Goal: Information Seeking & Learning: Learn about a topic

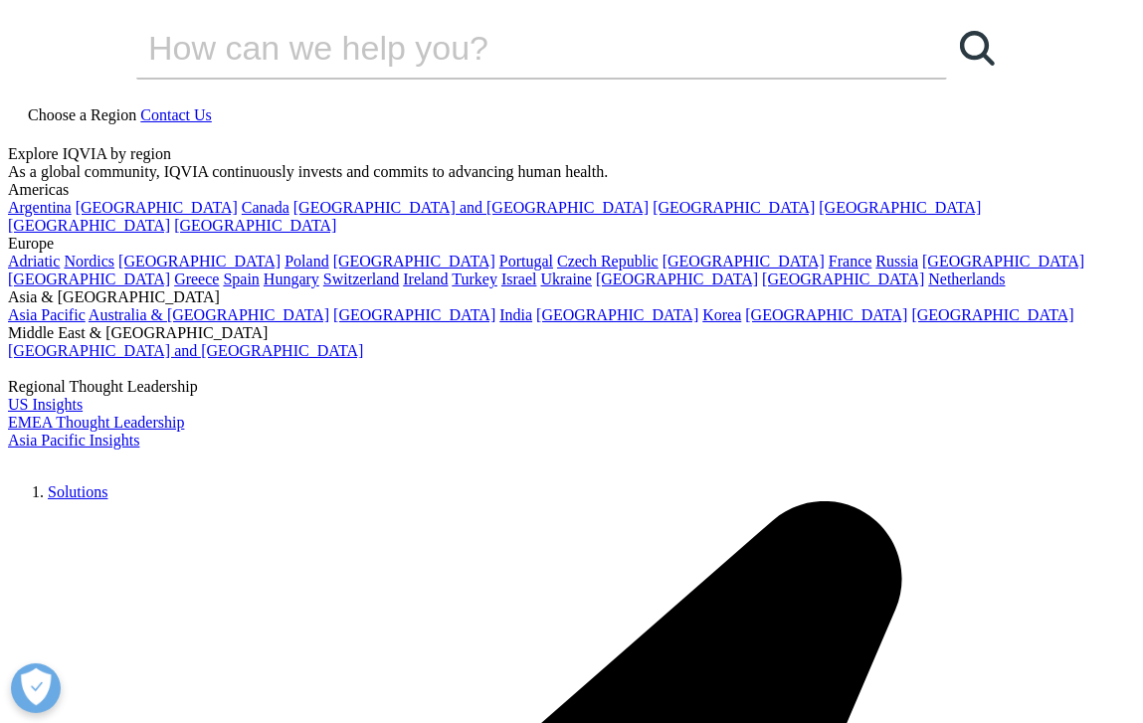
click at [209, 104] on div "Choose a Region Contact Us" at bounding box center [571, 124] width 1127 height 41
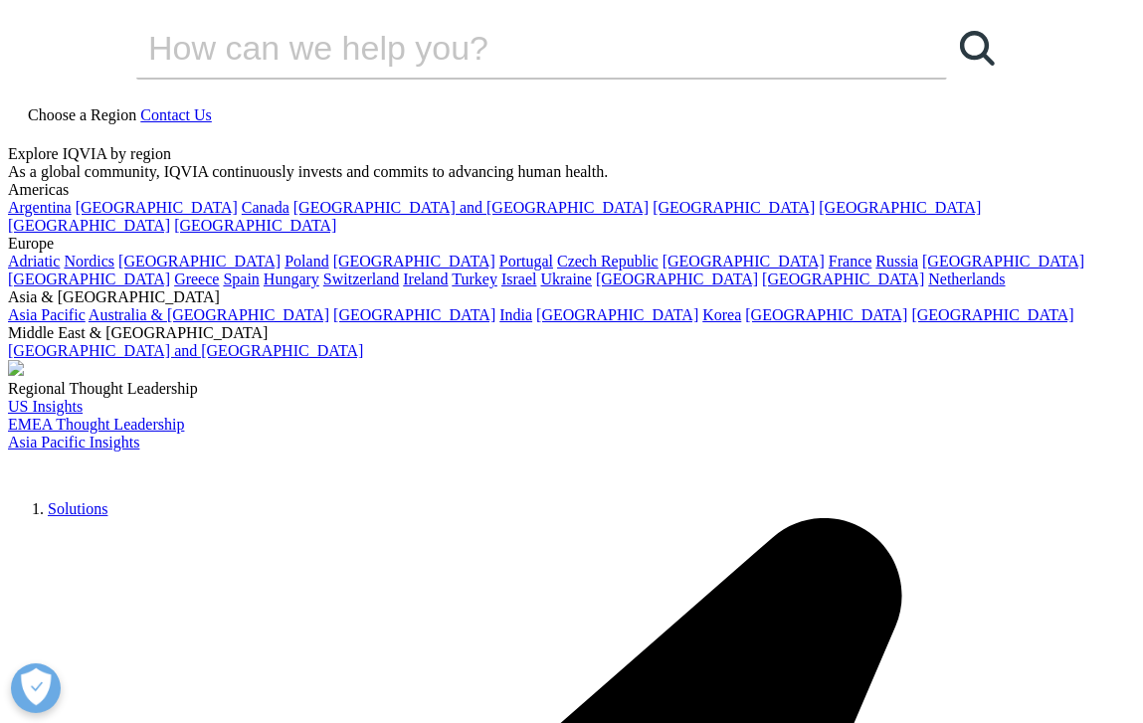
click at [70, 452] on img at bounding box center [87, 466] width 159 height 29
